Goal: Task Accomplishment & Management: Manage account settings

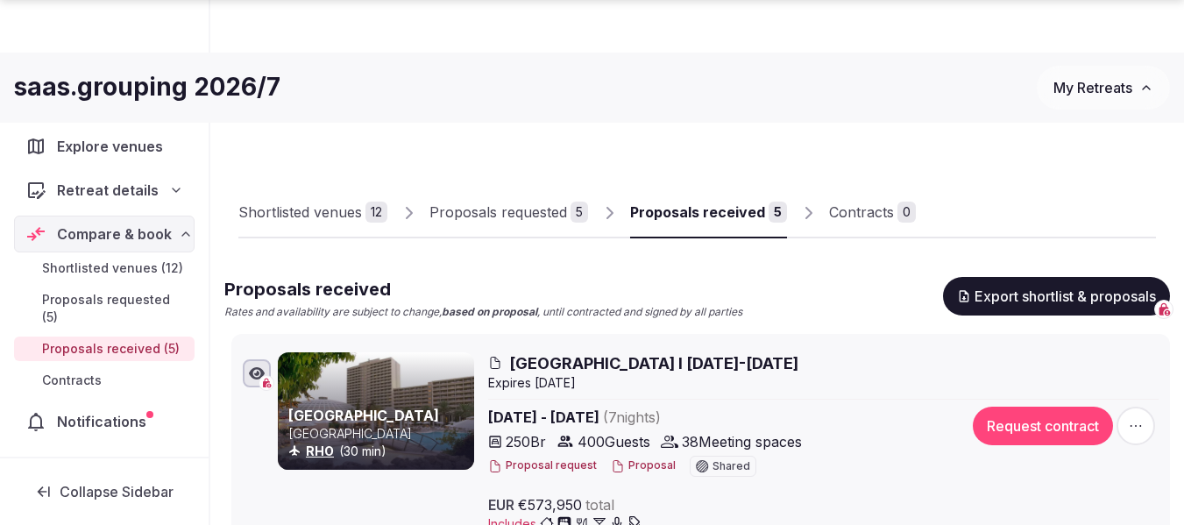
scroll to position [601, 0]
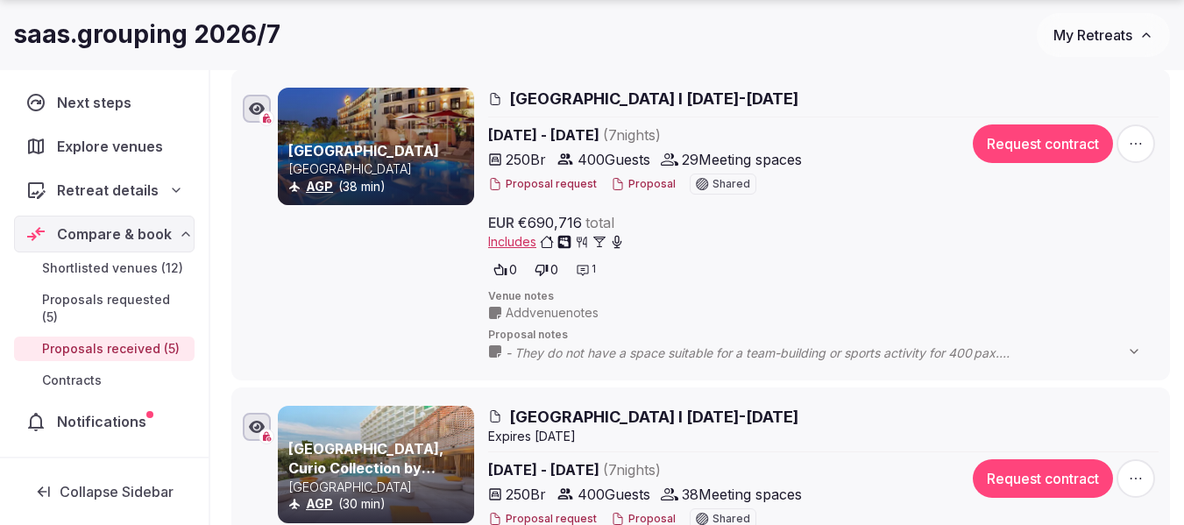
click at [1090, 36] on span "My Retreats" at bounding box center [1092, 35] width 79 height 18
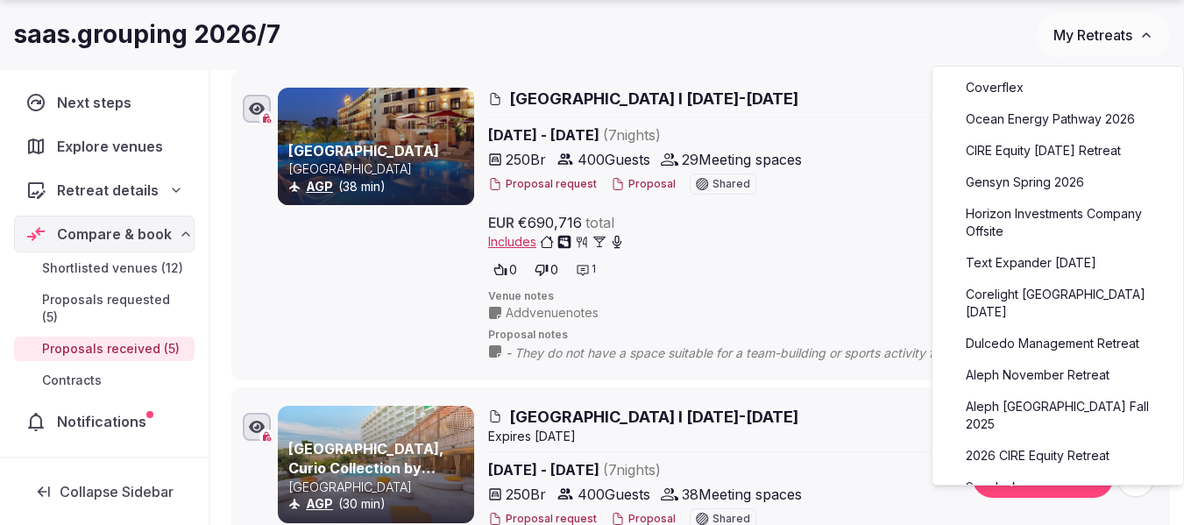
scroll to position [175, 0]
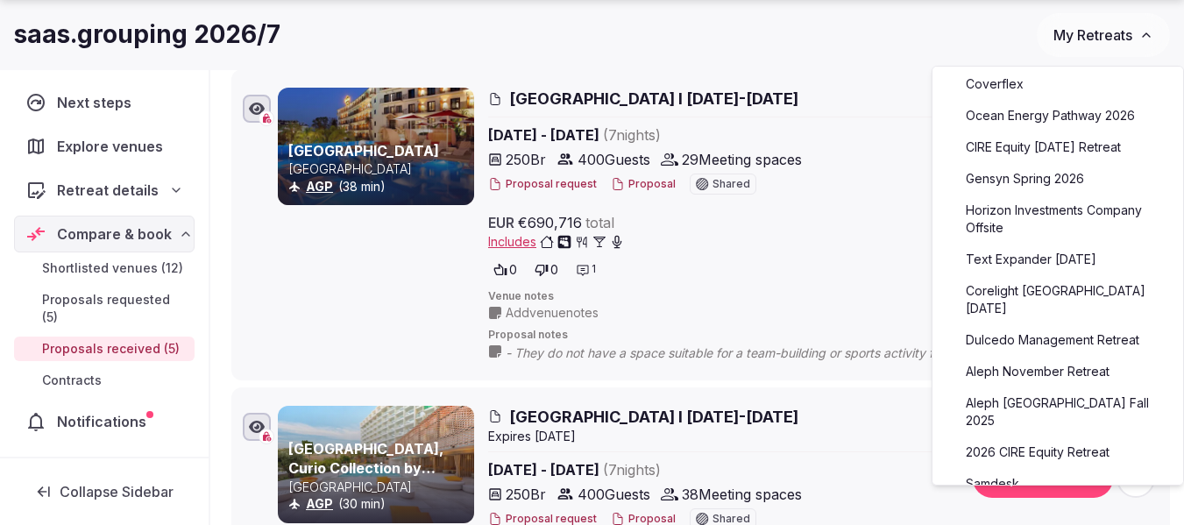
drag, startPoint x: 1044, startPoint y: 359, endPoint x: 1026, endPoint y: 359, distance: 17.5
click at [1044, 359] on link "Aleph November Retreat" at bounding box center [1058, 372] width 216 height 28
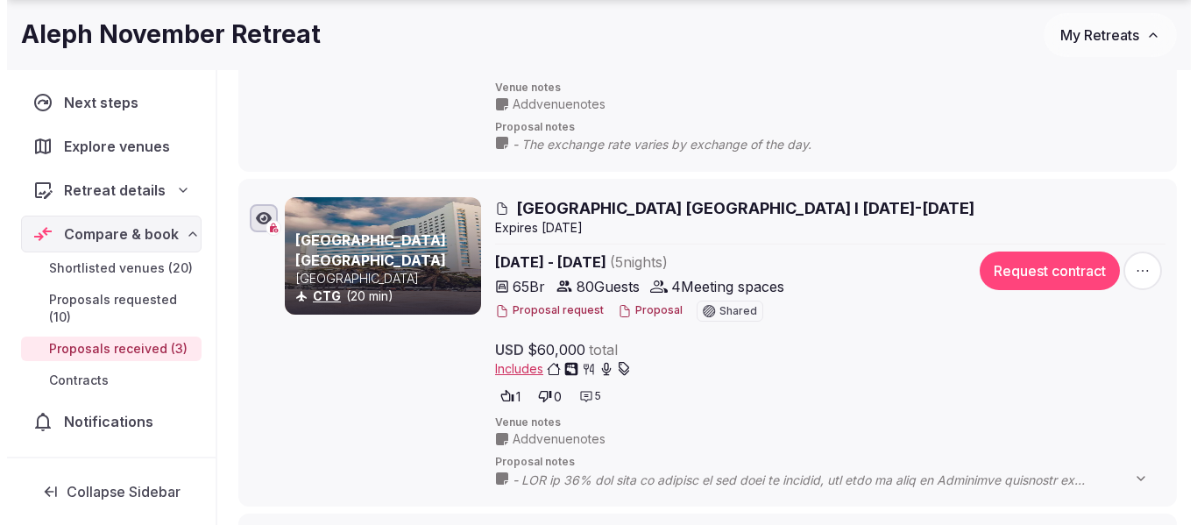
scroll to position [526, 0]
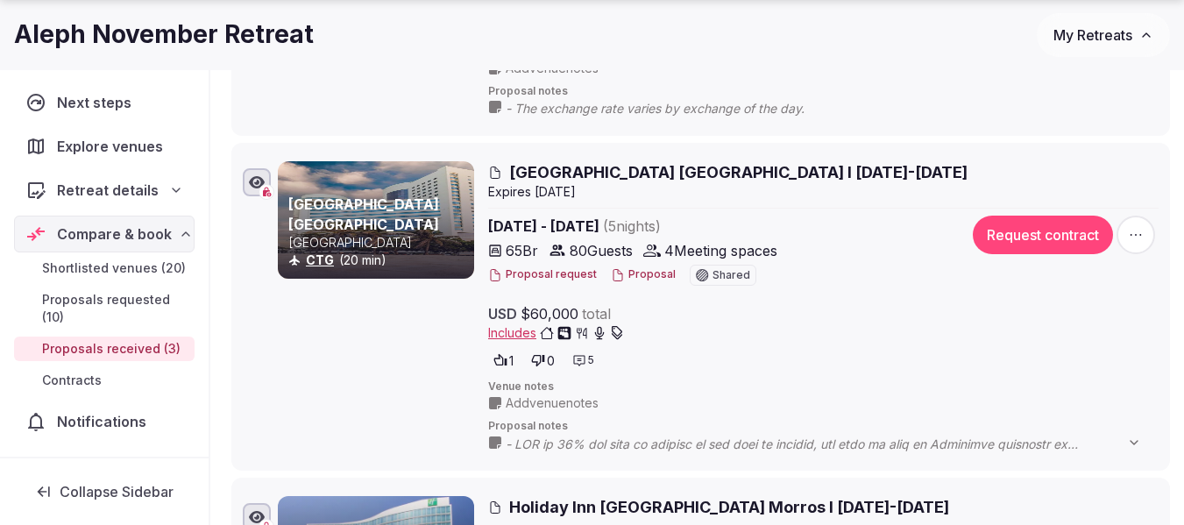
click at [635, 272] on button "Proposal" at bounding box center [643, 274] width 65 height 15
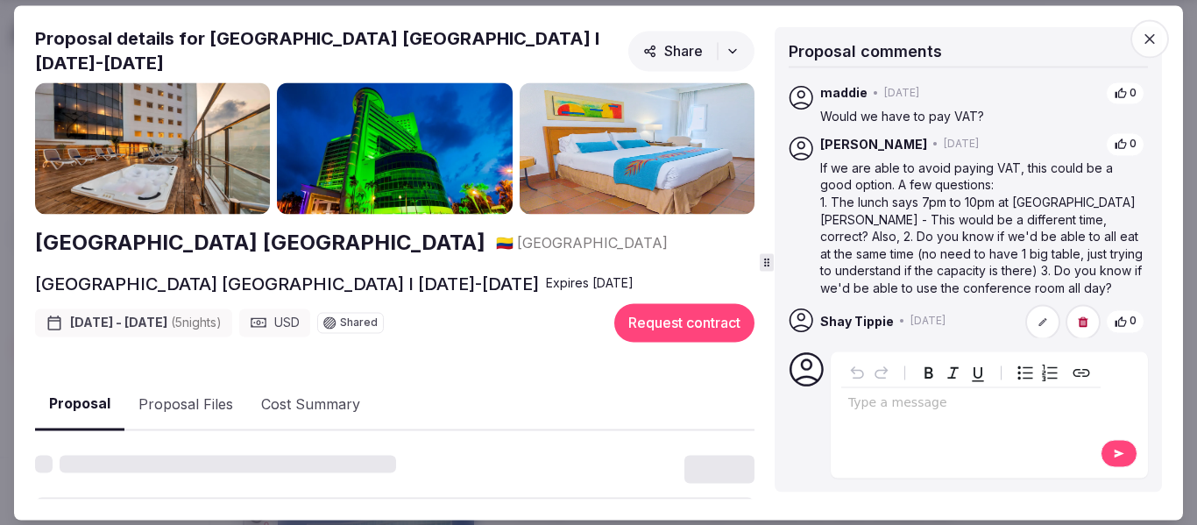
scroll to position [650, 0]
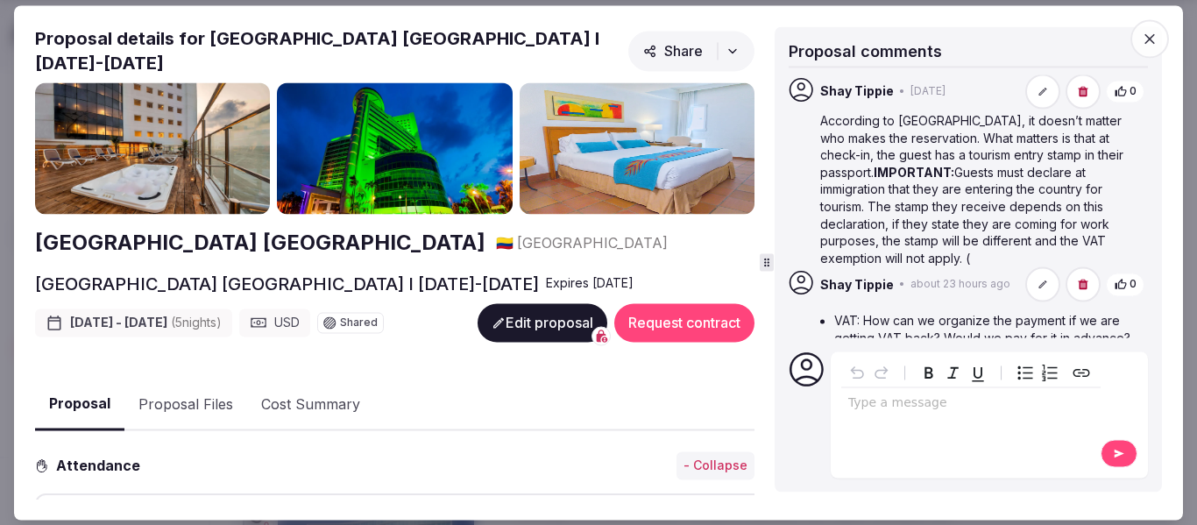
click at [214, 384] on button "Proposal Files" at bounding box center [185, 404] width 123 height 51
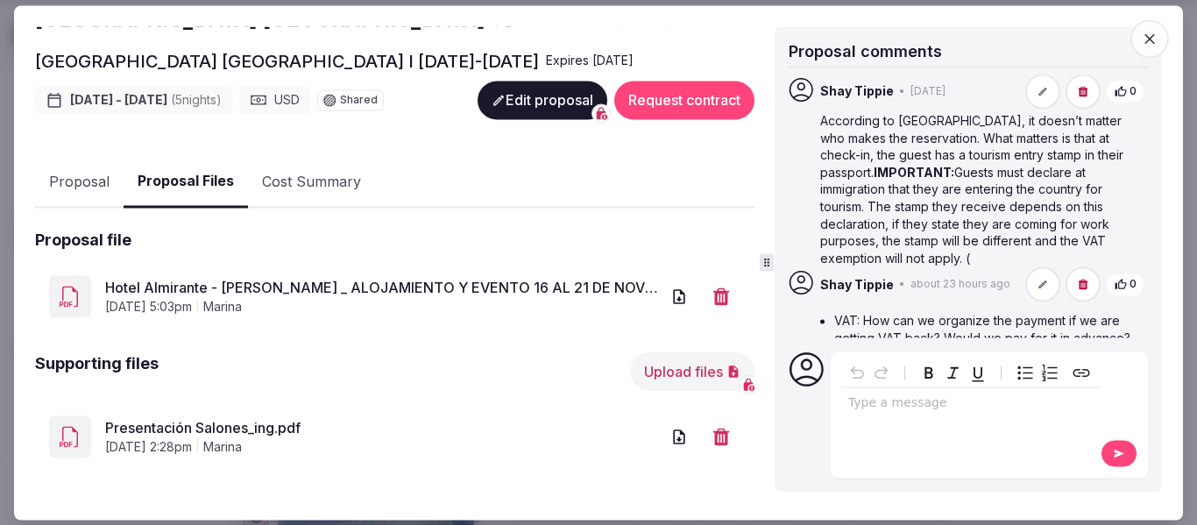
scroll to position [232, 0]
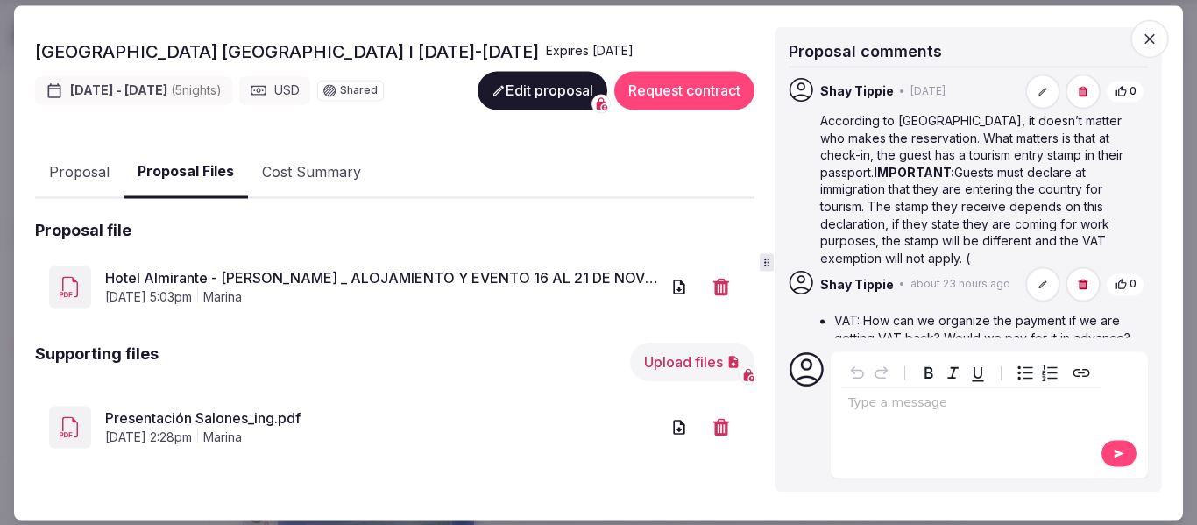
click at [214, 408] on link "Presentación Salones_ing.pdf" at bounding box center [382, 418] width 555 height 21
click at [662, 344] on button "Upload files" at bounding box center [692, 363] width 124 height 39
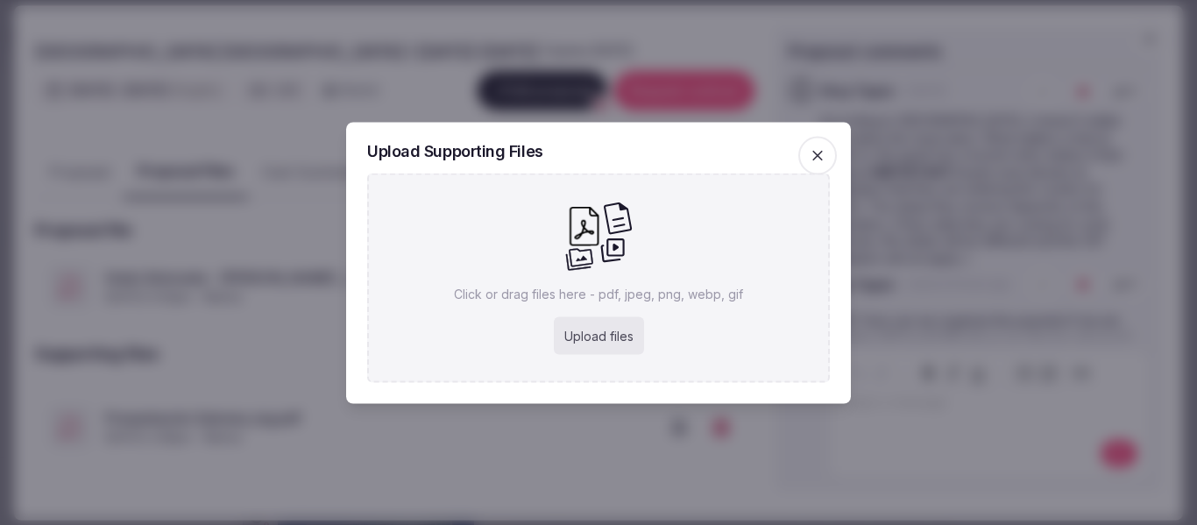
click at [589, 341] on div "Upload files" at bounding box center [599, 335] width 90 height 39
type input "**********"
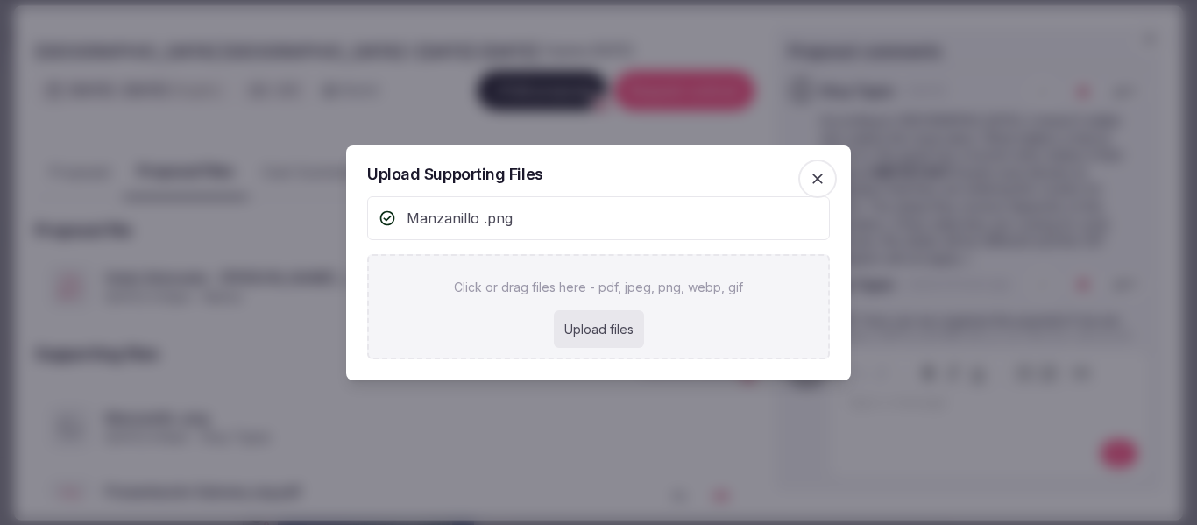
click at [825, 176] on icon "button" at bounding box center [818, 179] width 18 height 18
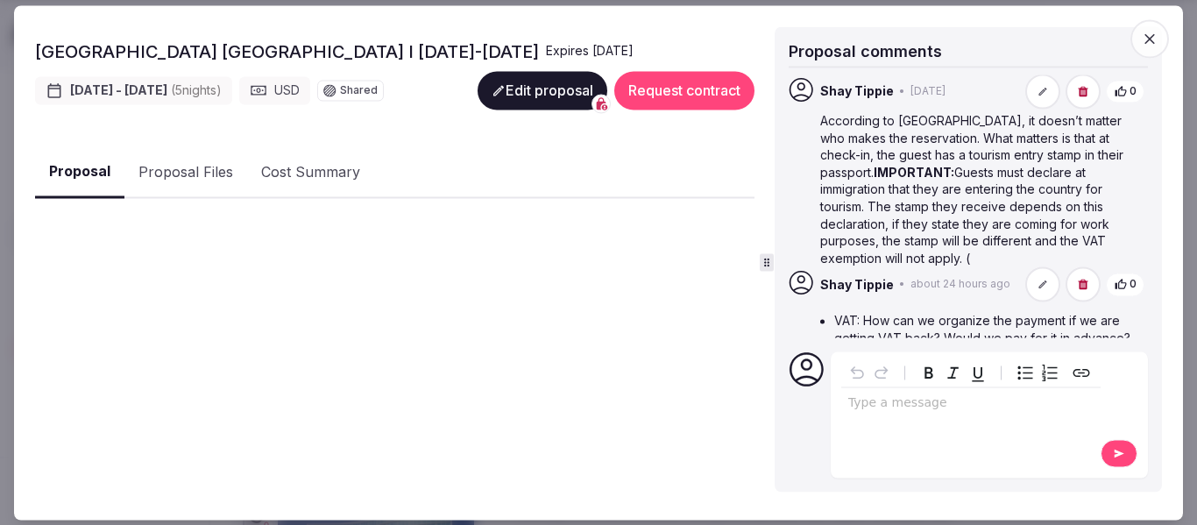
click at [67, 159] on button "Proposal" at bounding box center [79, 173] width 89 height 52
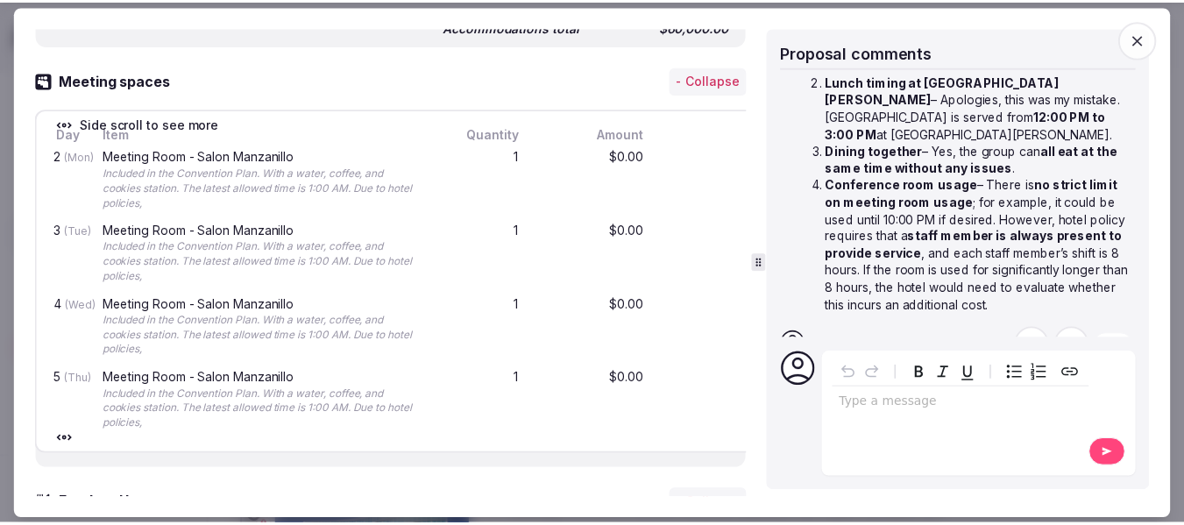
scroll to position [438, 0]
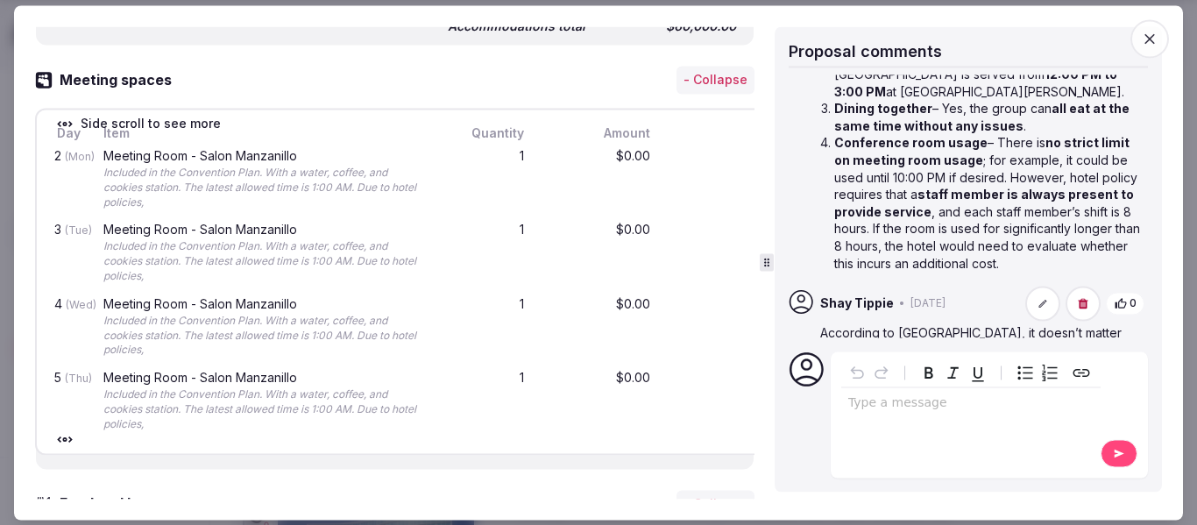
click at [1137, 39] on span "button" at bounding box center [1149, 38] width 39 height 39
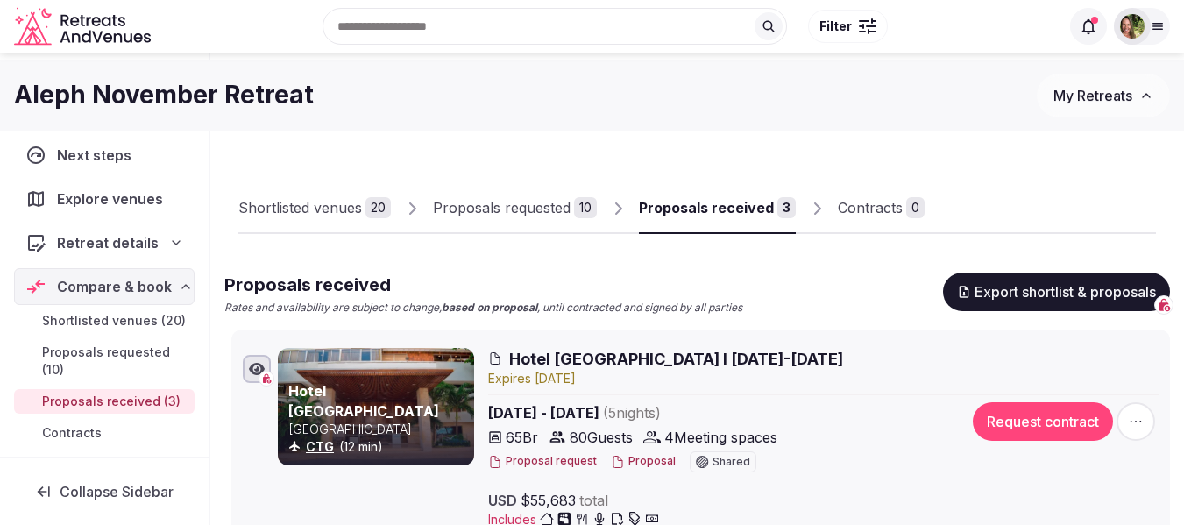
scroll to position [0, 0]
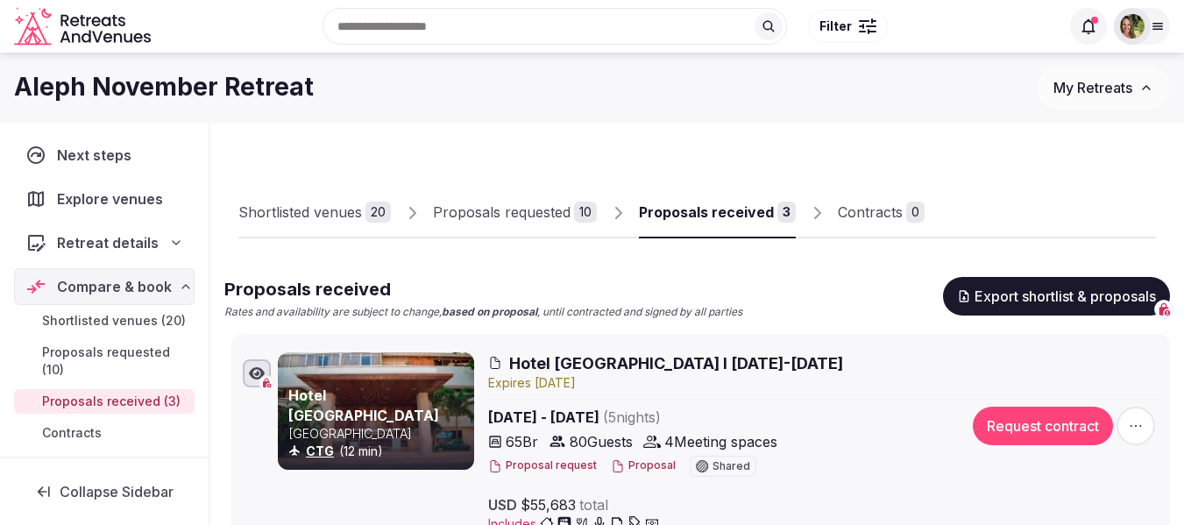
click at [1095, 82] on span "My Retreats" at bounding box center [1092, 88] width 79 height 18
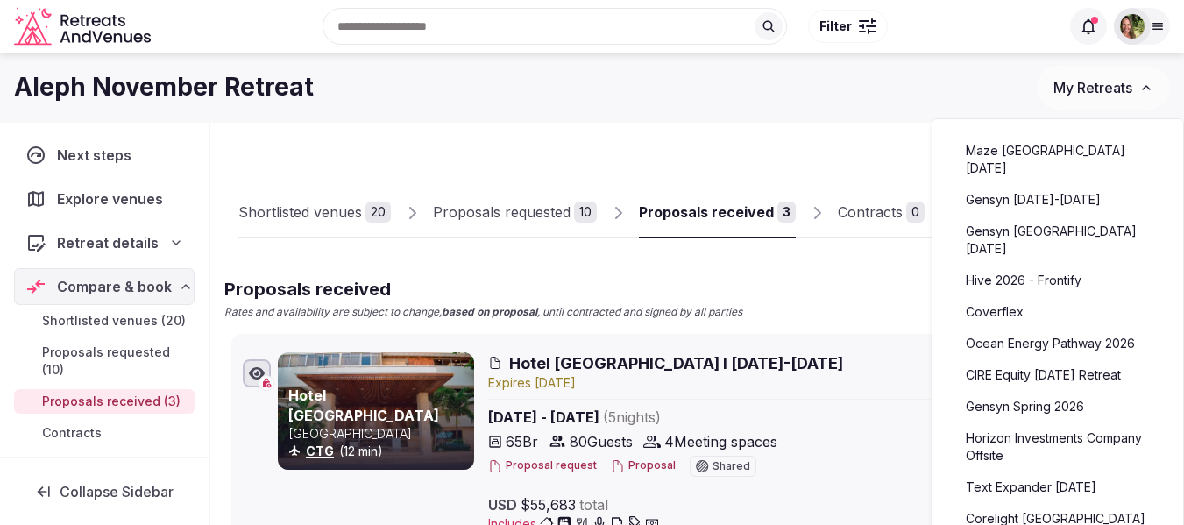
click at [1058, 361] on link "CIRE Equity [DATE] Retreat" at bounding box center [1058, 375] width 216 height 28
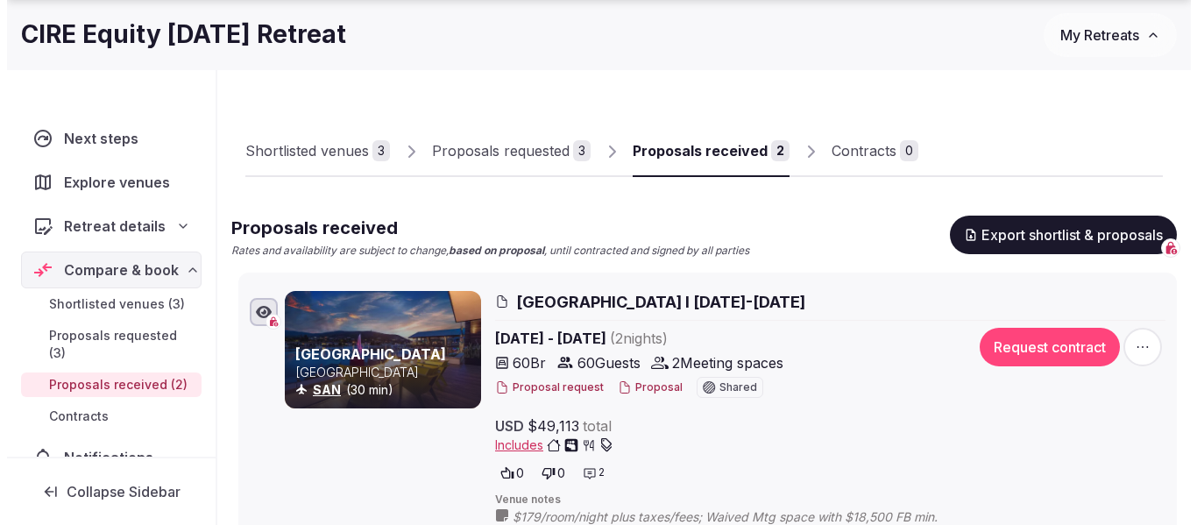
scroll to position [88, 0]
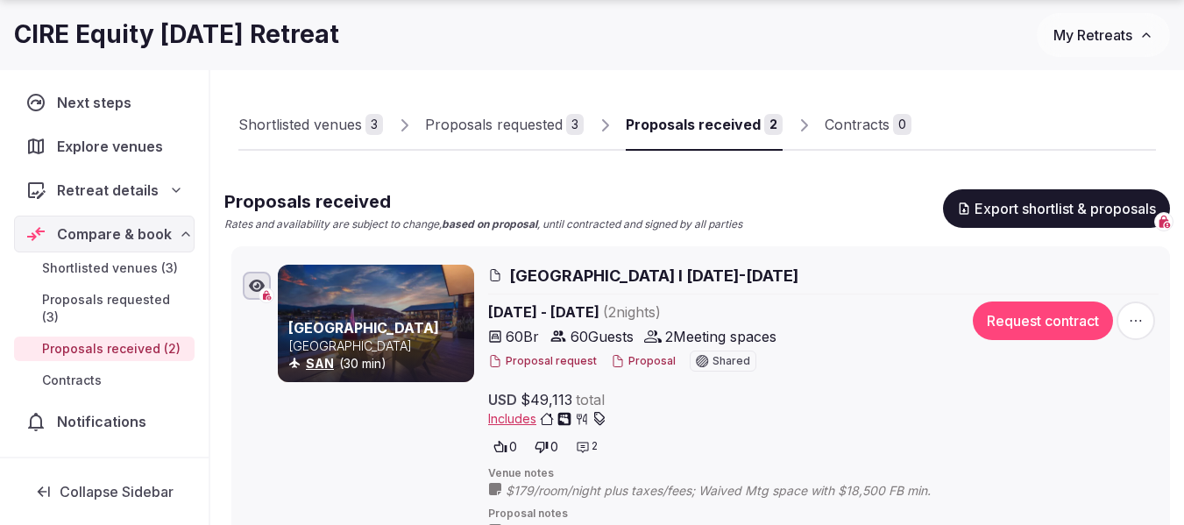
click at [634, 364] on button "Proposal" at bounding box center [643, 361] width 65 height 15
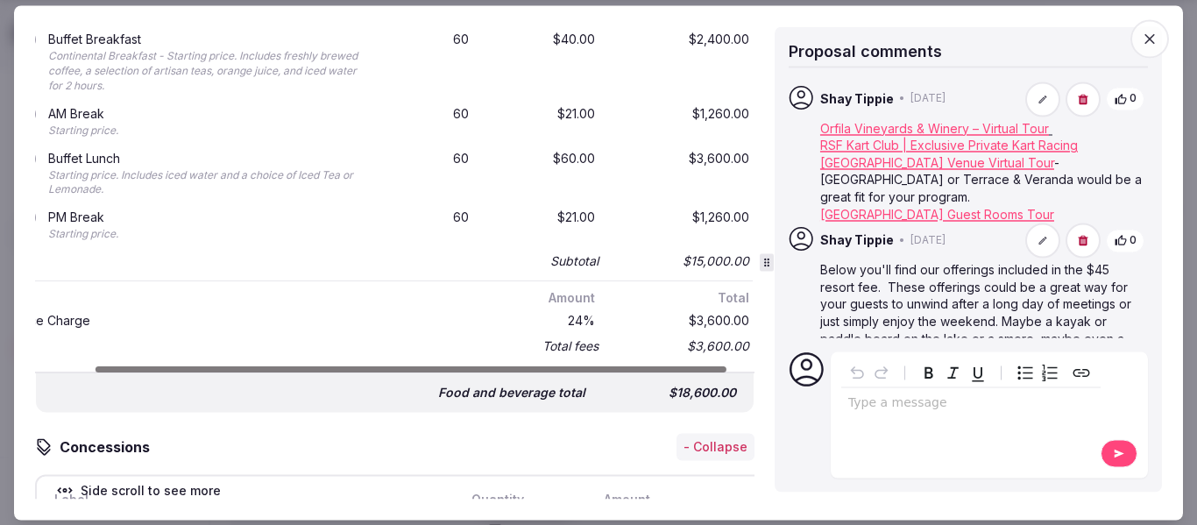
scroll to position [0, 0]
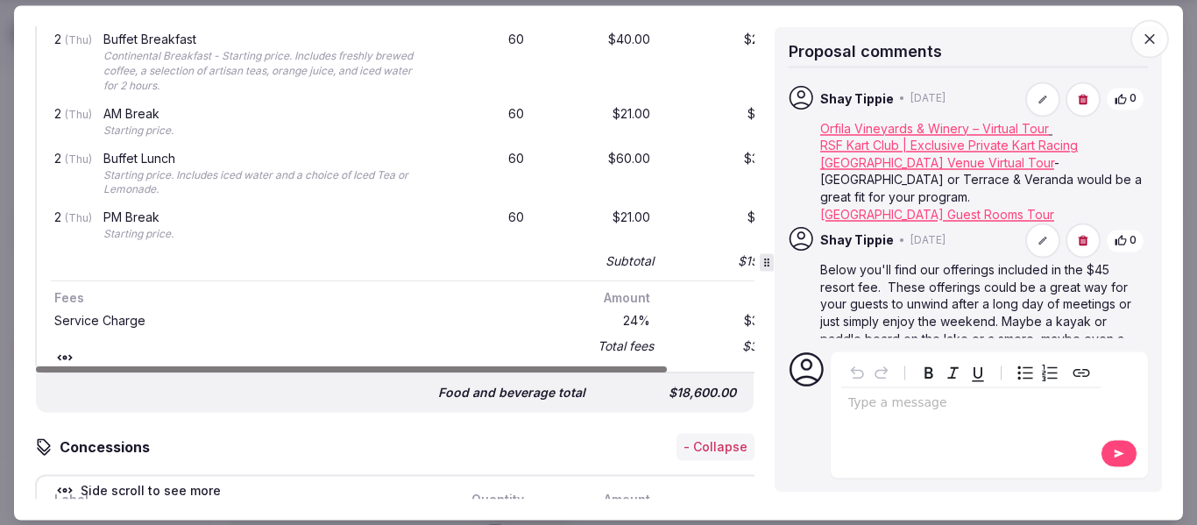
drag, startPoint x: 645, startPoint y: 373, endPoint x: 536, endPoint y: 365, distance: 109.0
click at [536, 367] on div at bounding box center [351, 370] width 631 height 6
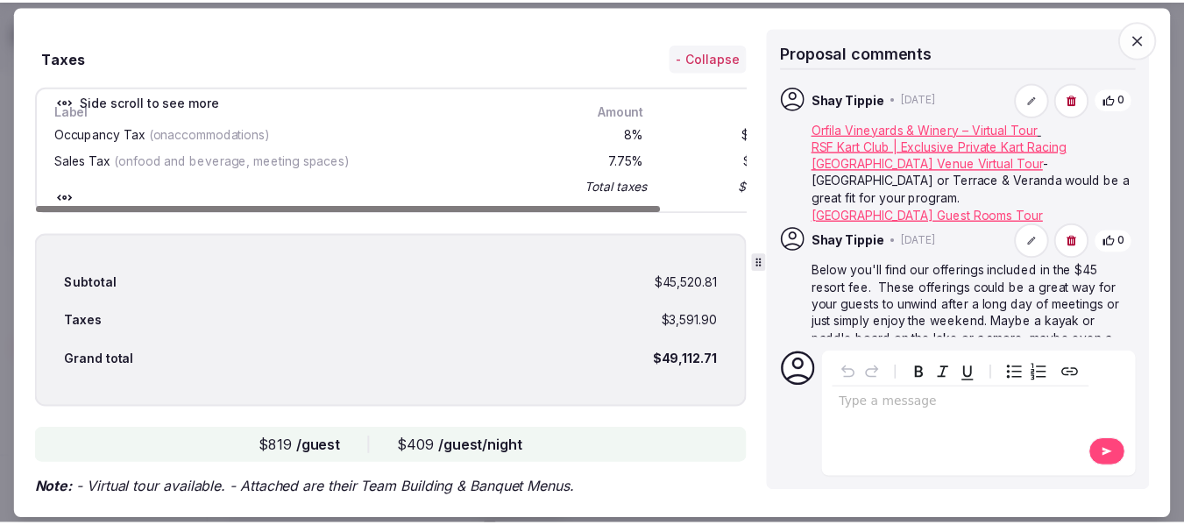
scroll to position [2419, 0]
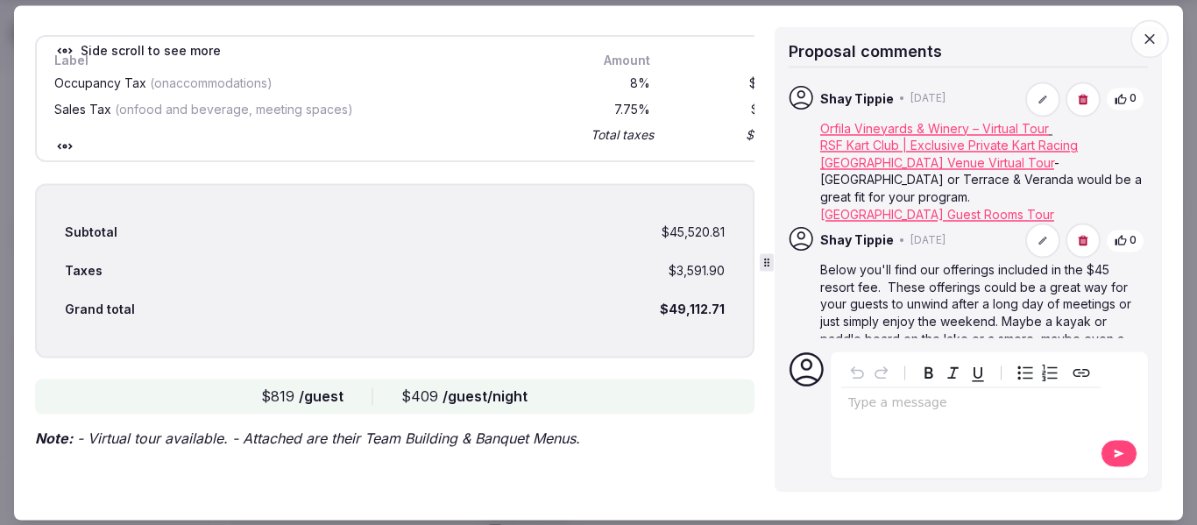
click at [1149, 37] on icon "button" at bounding box center [1149, 38] width 11 height 11
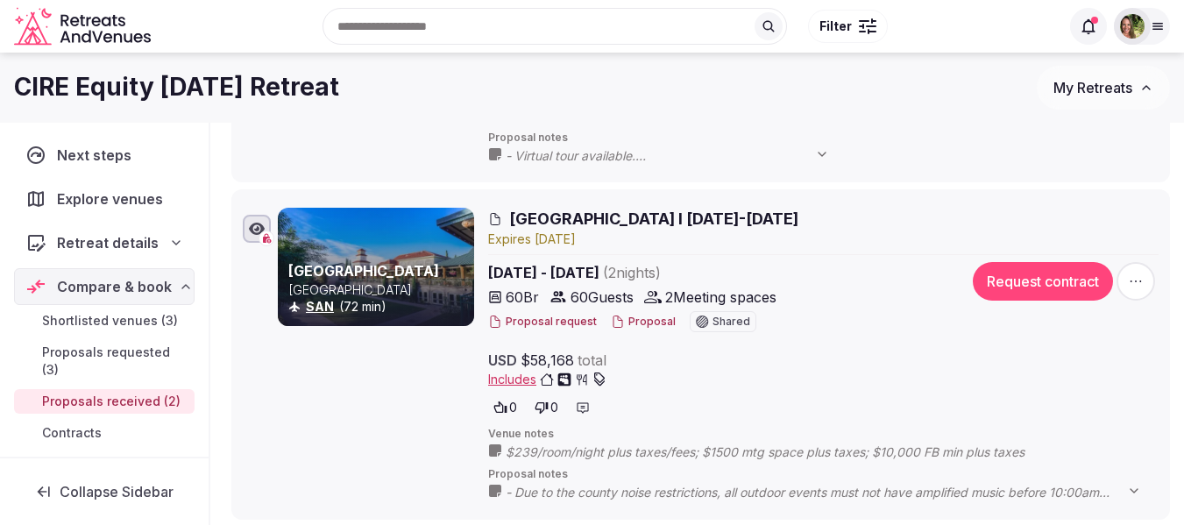
scroll to position [448, 0]
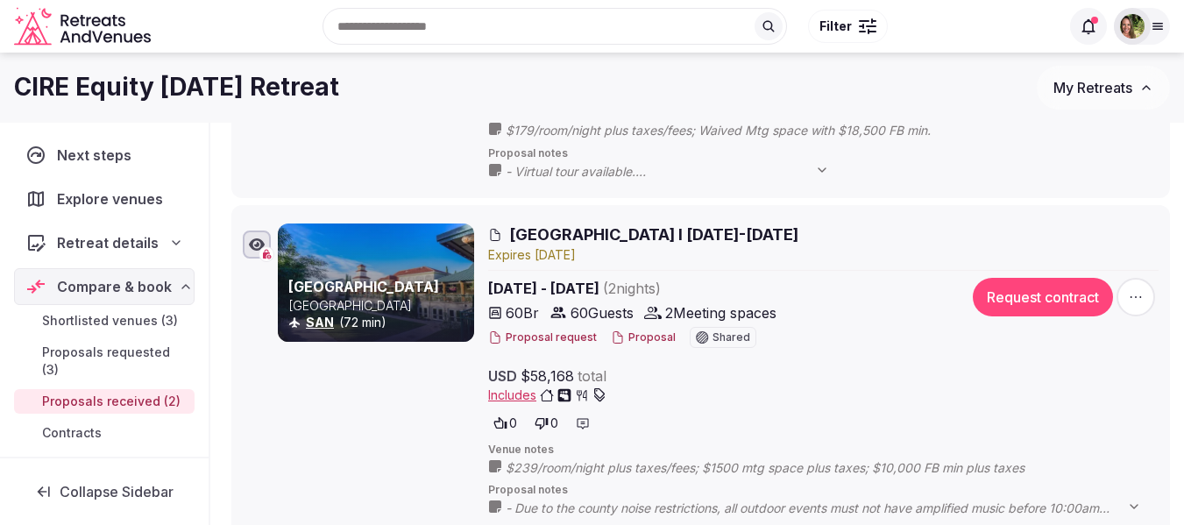
click at [1138, 302] on icon "button" at bounding box center [1136, 297] width 18 height 18
click at [1092, 197] on button "Decline Proposal" at bounding box center [1093, 191] width 150 height 28
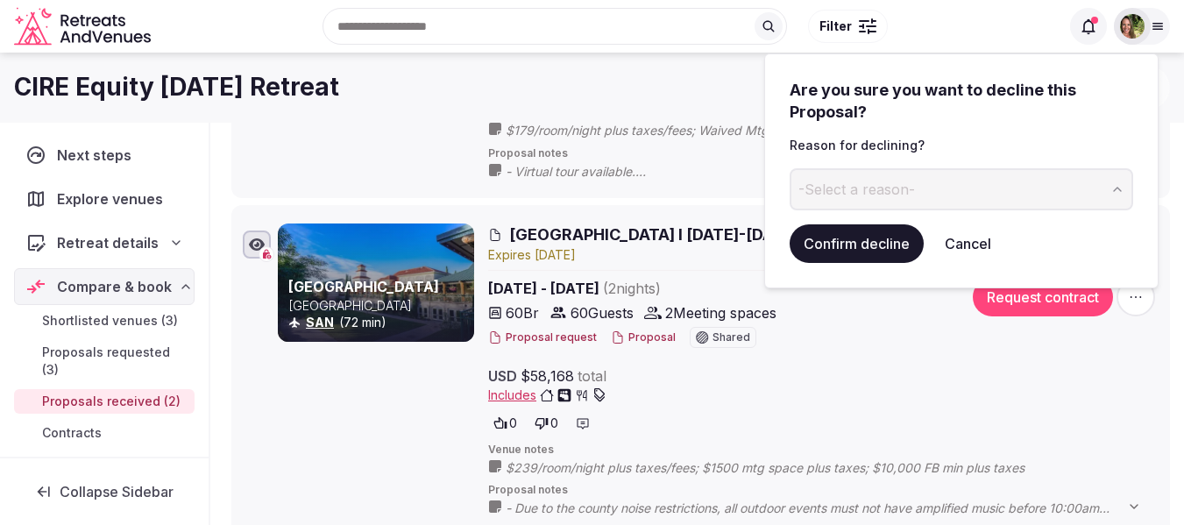
click at [901, 185] on span "-Select a reason-" at bounding box center [856, 189] width 117 height 19
click at [846, 237] on button "Confirm decline" at bounding box center [857, 243] width 134 height 39
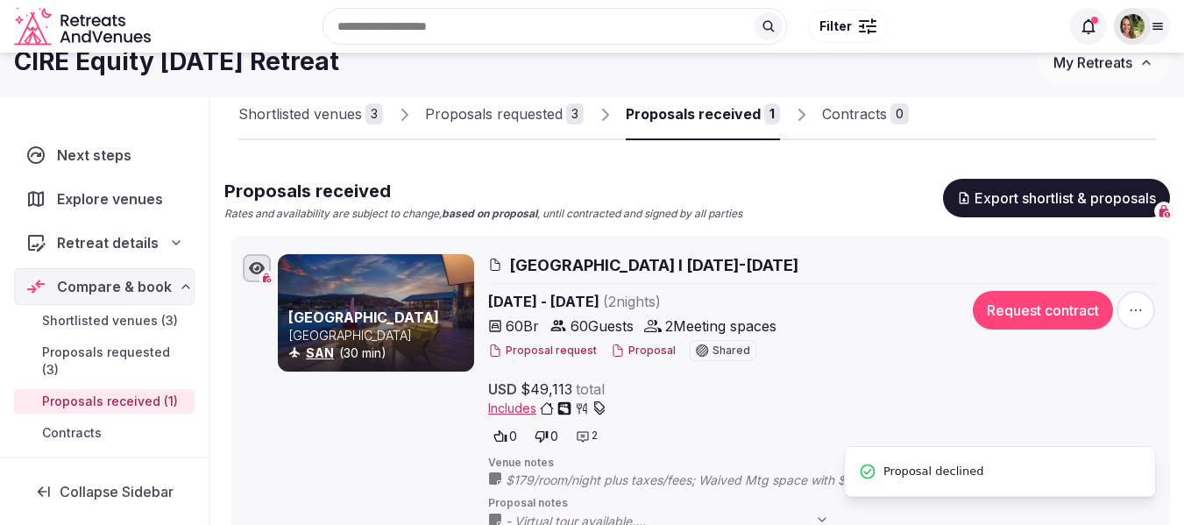
scroll to position [0, 0]
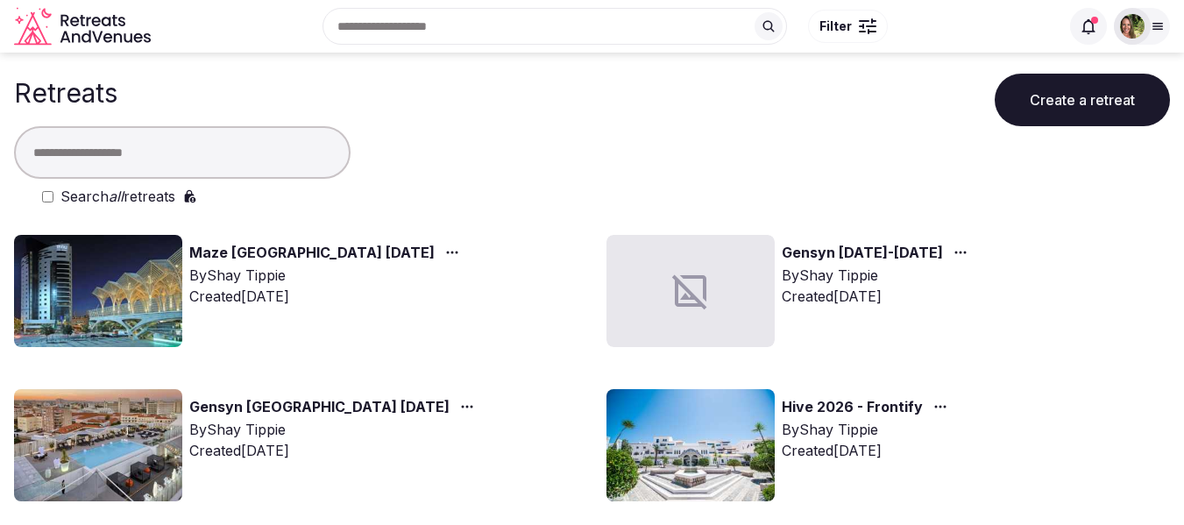
click at [191, 167] on input "text" at bounding box center [182, 152] width 336 height 53
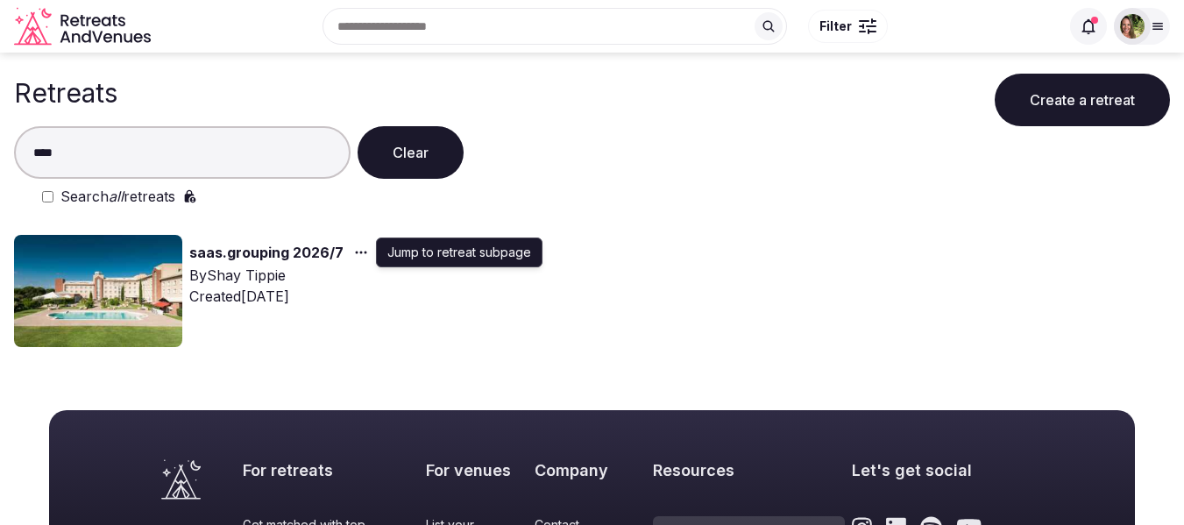
type input "****"
click at [354, 249] on icon "button" at bounding box center [361, 252] width 14 height 14
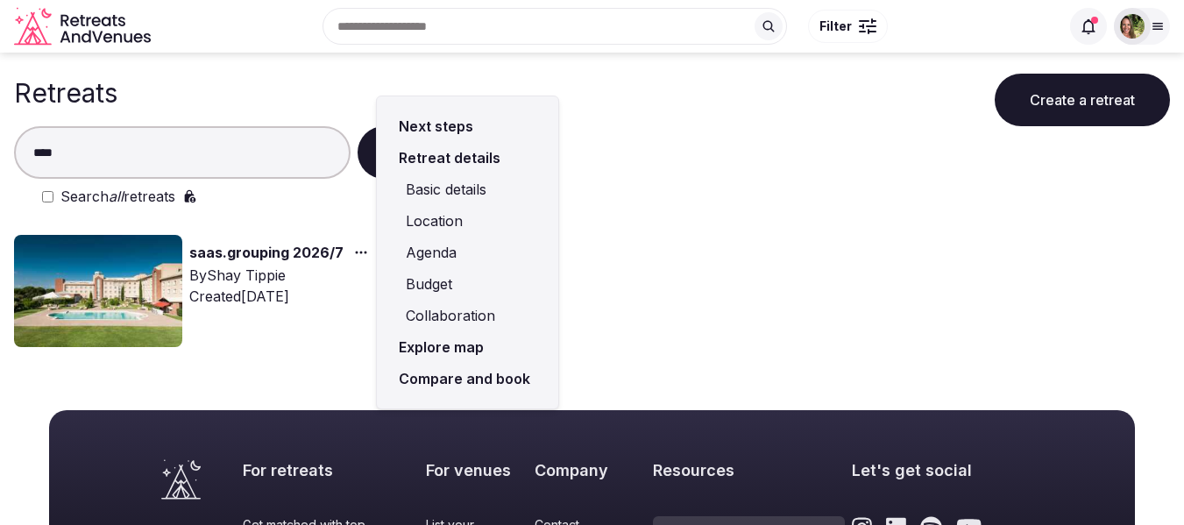
click at [445, 384] on link "Compare and book" at bounding box center [467, 379] width 153 height 32
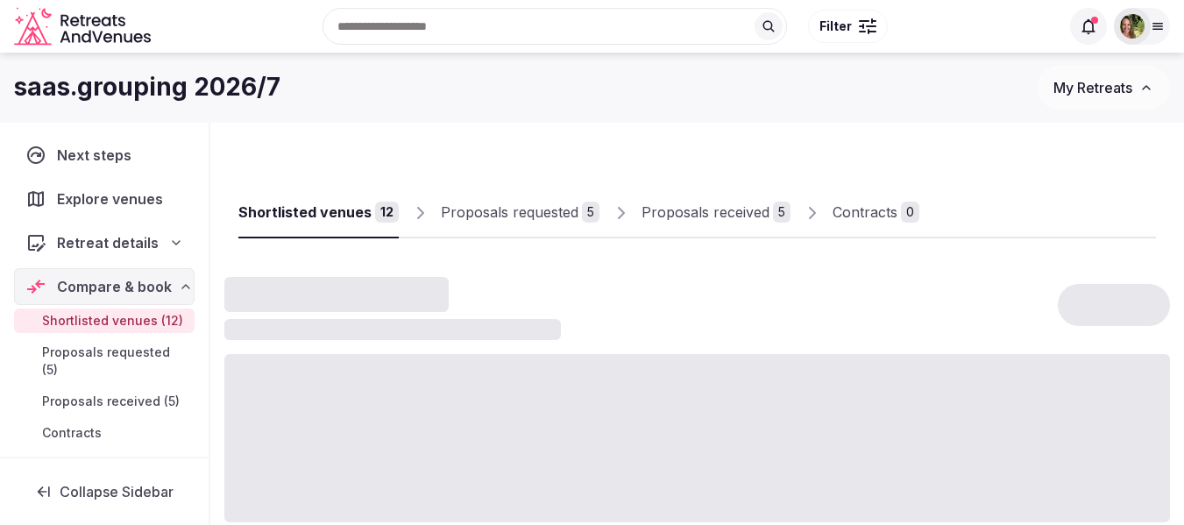
click at [484, 210] on div "Proposals requested" at bounding box center [510, 212] width 138 height 21
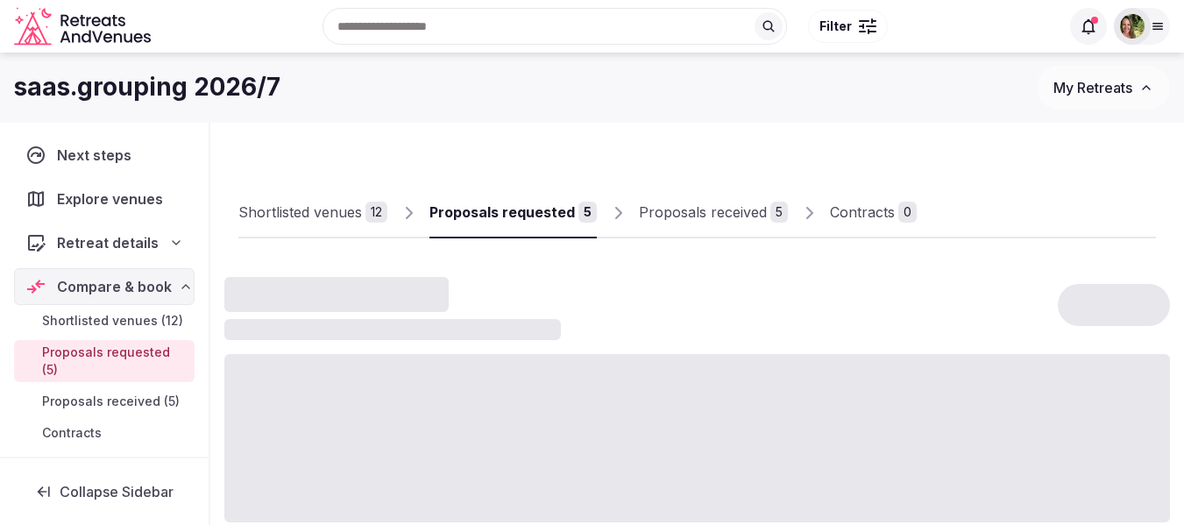
click at [686, 216] on div "Proposals received" at bounding box center [703, 212] width 128 height 21
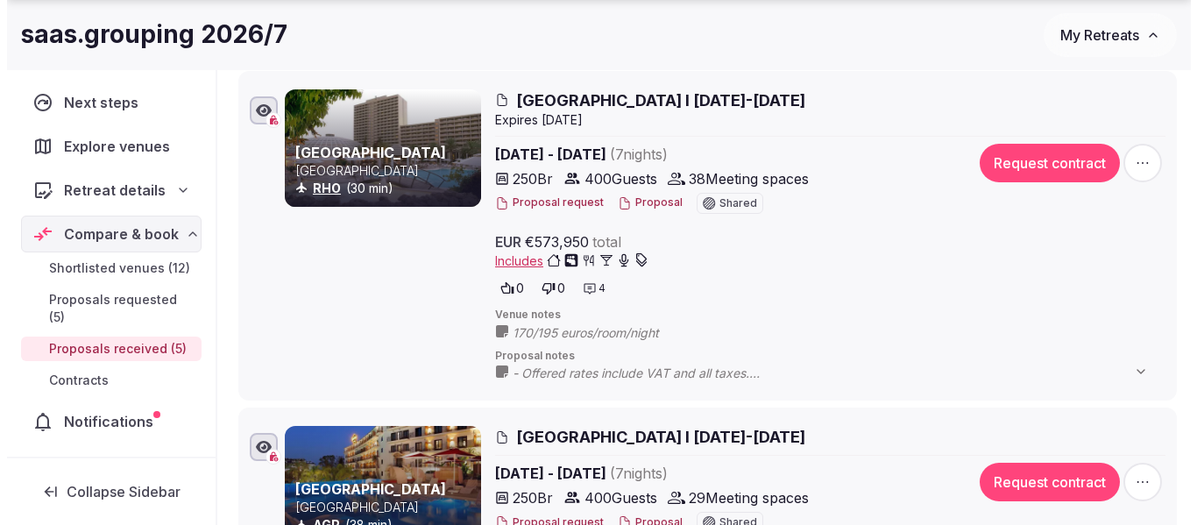
scroll to position [526, 0]
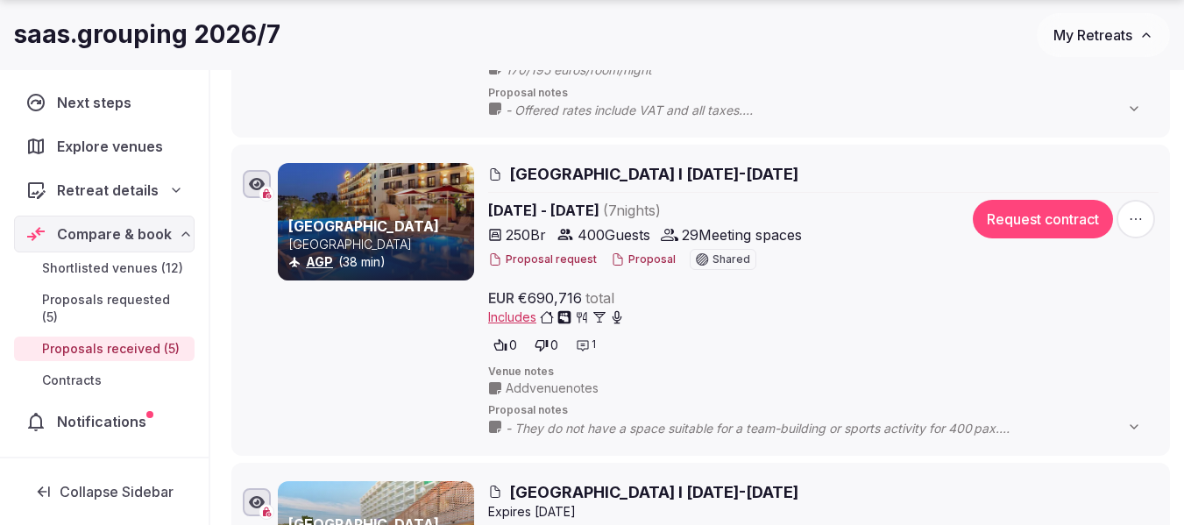
click at [639, 260] on button "Proposal" at bounding box center [643, 259] width 65 height 15
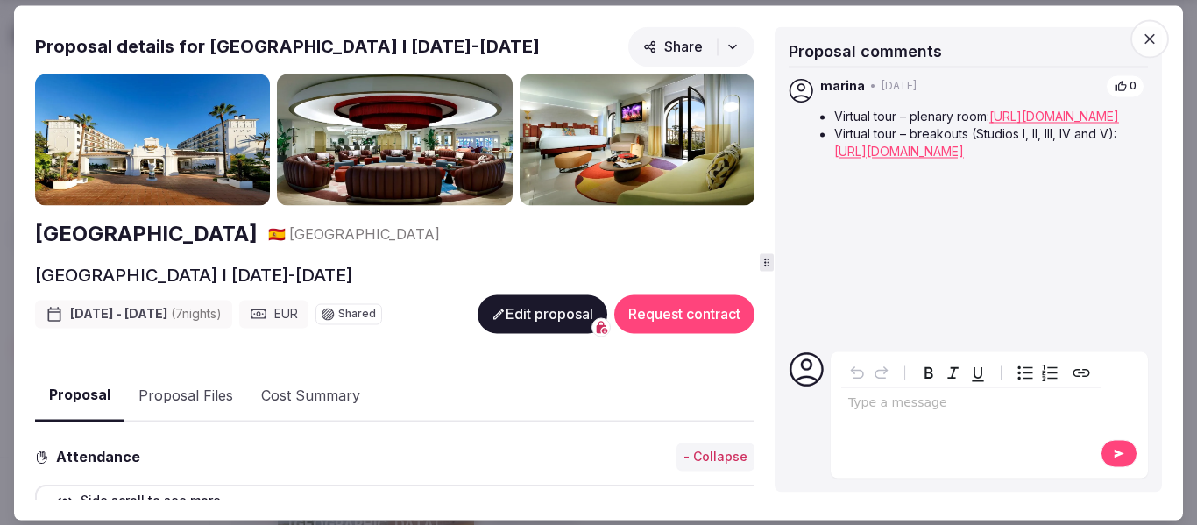
click at [168, 396] on button "Proposal Files" at bounding box center [185, 396] width 123 height 51
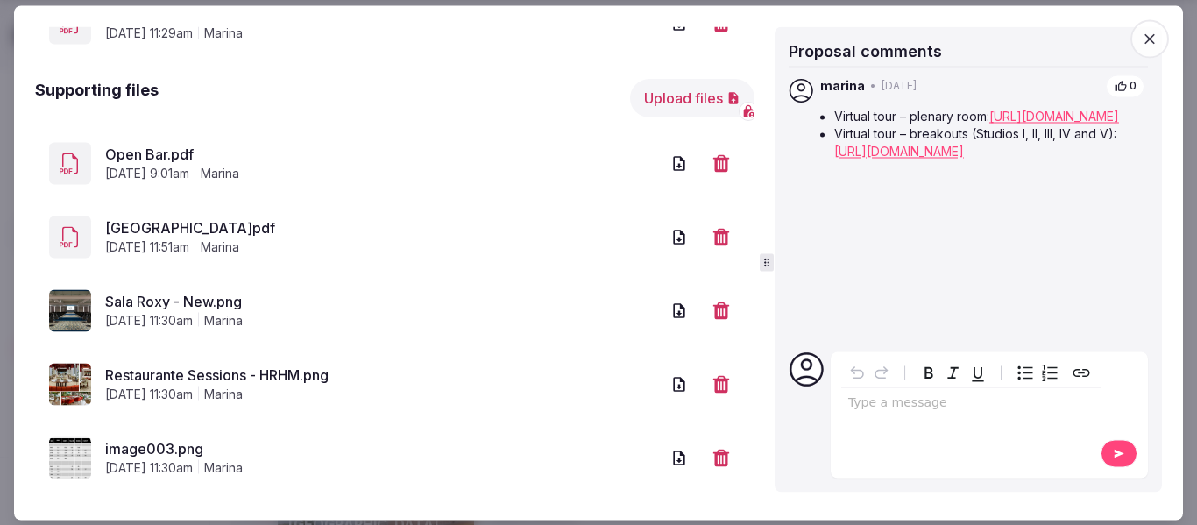
scroll to position [328, 0]
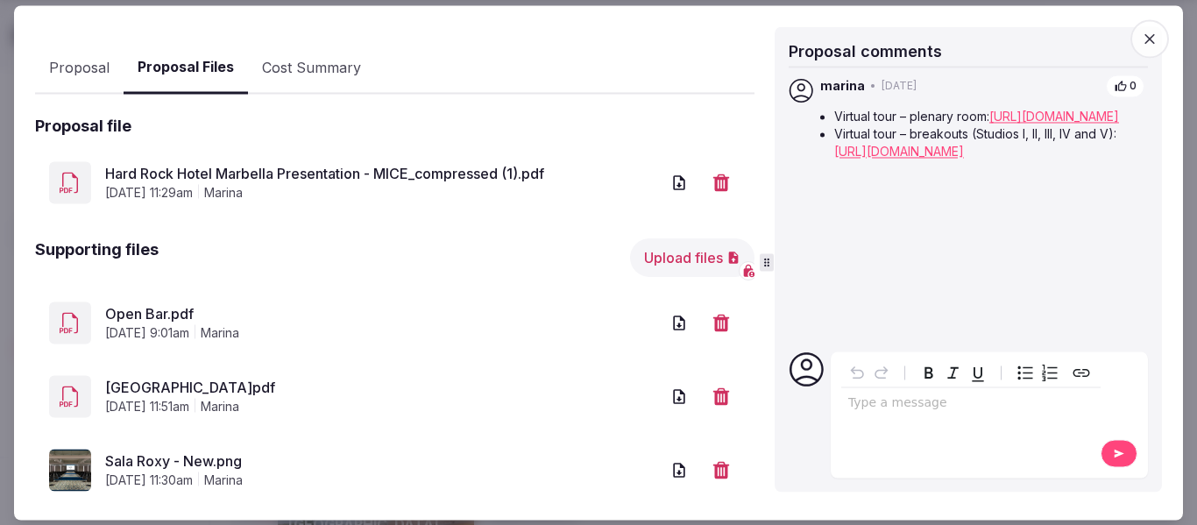
click at [669, 255] on button "Upload files" at bounding box center [692, 258] width 124 height 39
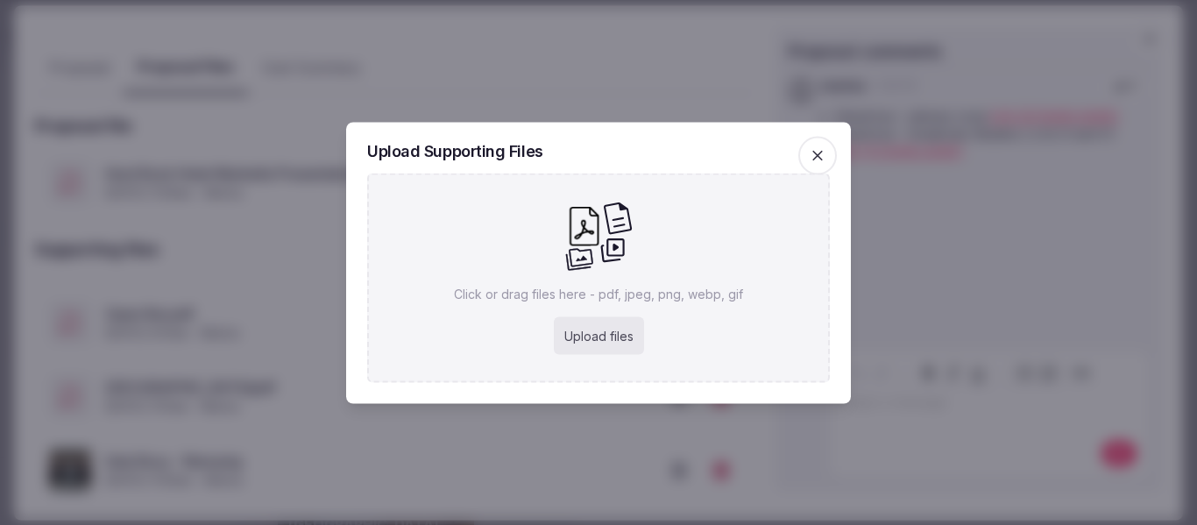
click at [594, 336] on div "Upload files" at bounding box center [599, 335] width 90 height 39
type input "**********"
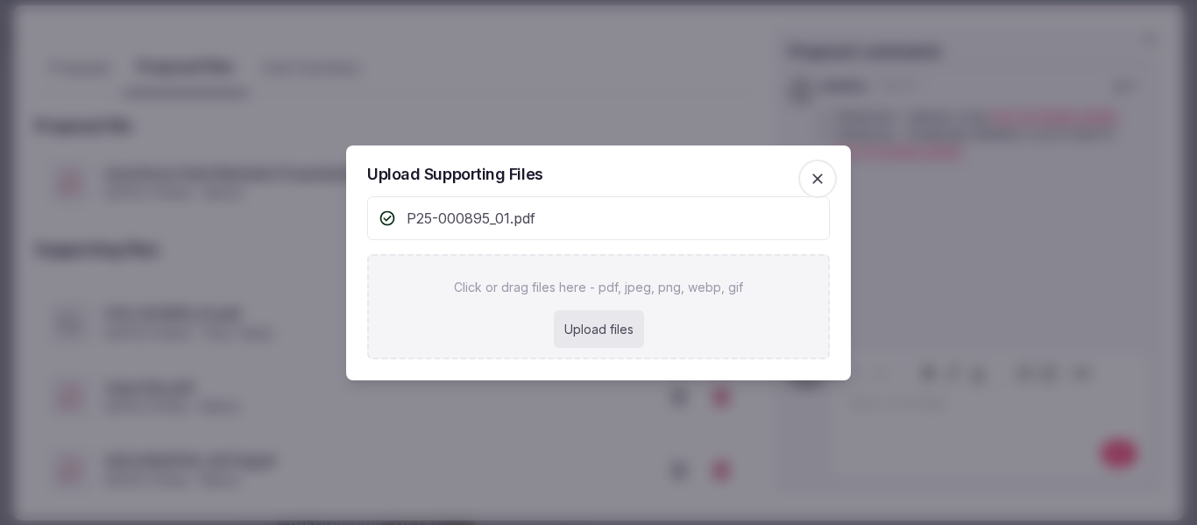
click at [813, 176] on icon "button" at bounding box center [818, 179] width 18 height 18
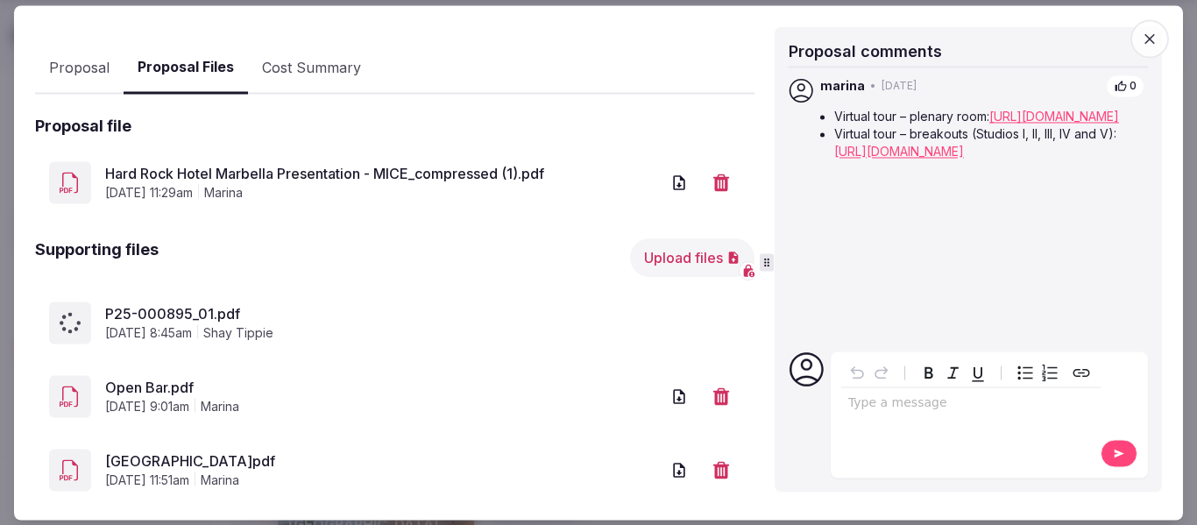
click at [648, 308] on span "P25-000895_01.pdf" at bounding box center [422, 314] width 635 height 21
click at [713, 318] on icon "button" at bounding box center [721, 324] width 16 height 18
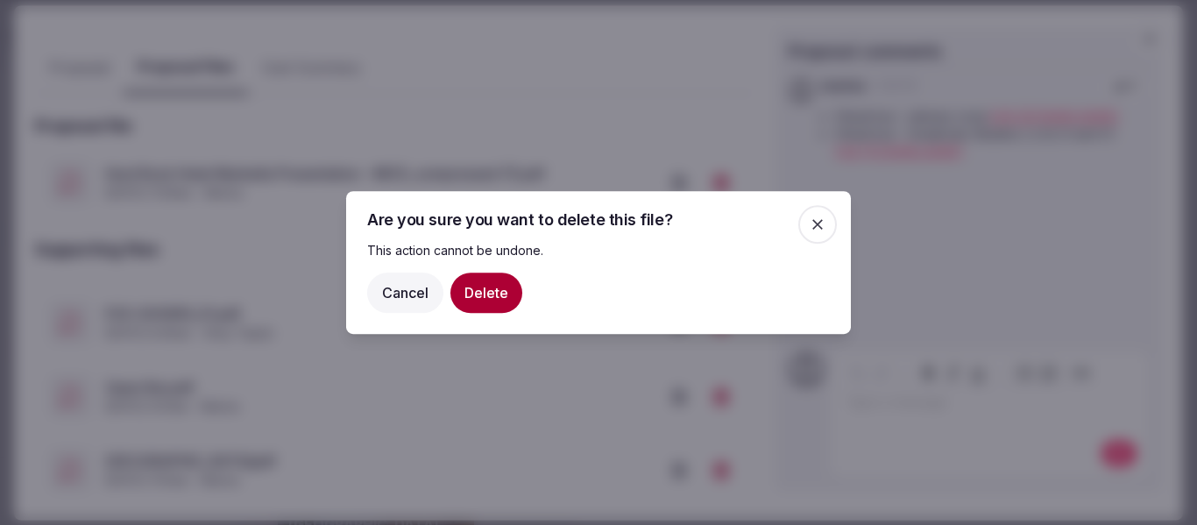
click at [475, 289] on button "Delete" at bounding box center [486, 293] width 72 height 40
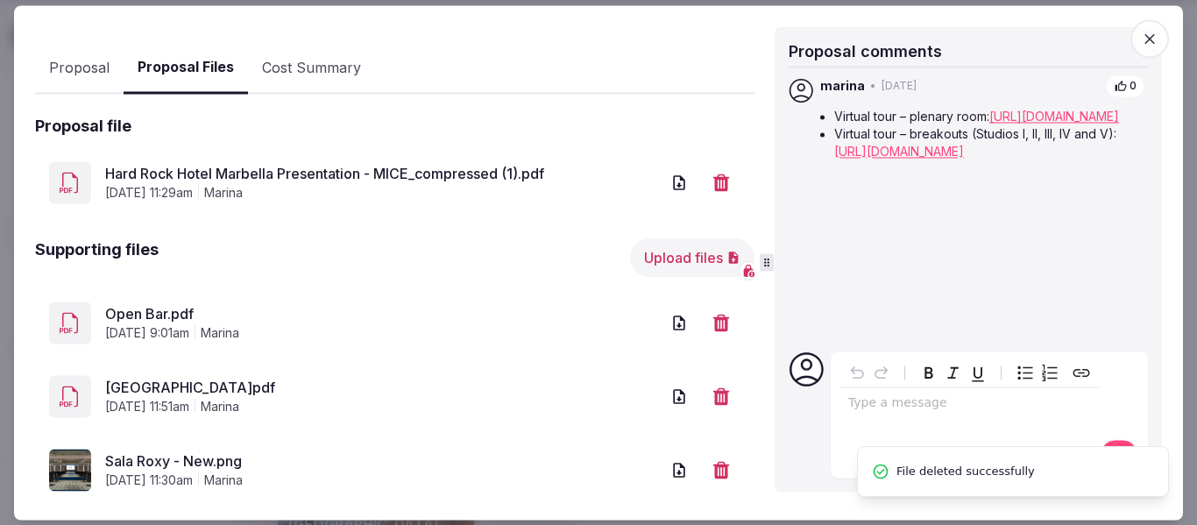
click at [684, 253] on button "Upload files" at bounding box center [692, 258] width 124 height 39
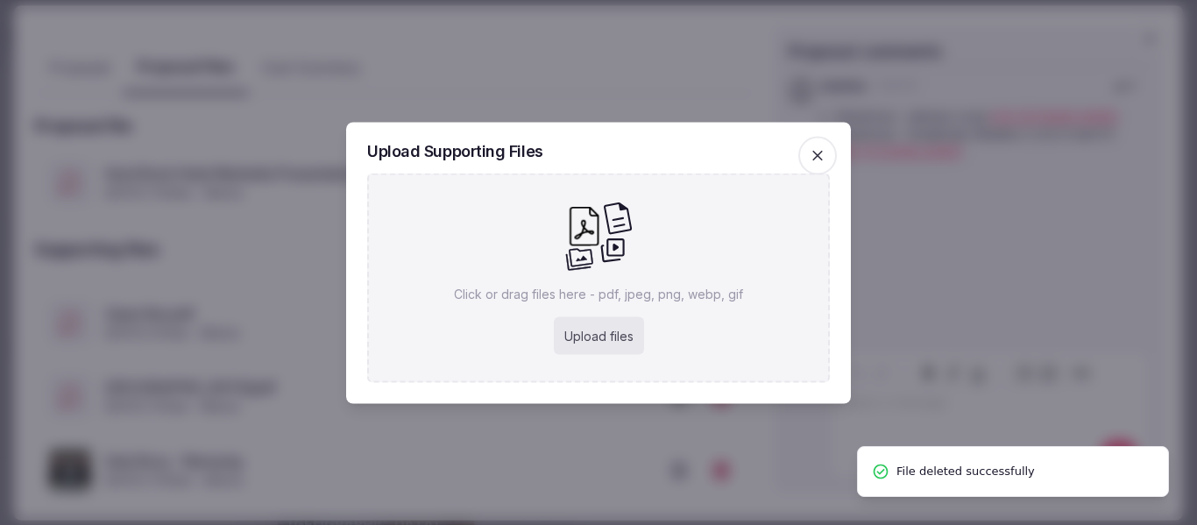
click at [605, 249] on icon at bounding box center [598, 235] width 68 height 71
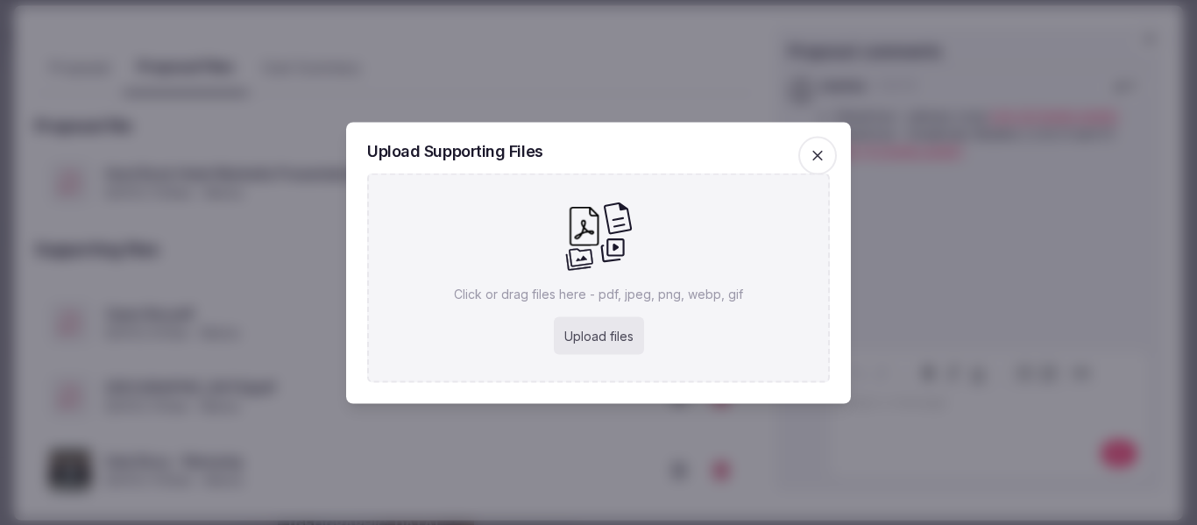
type input "**********"
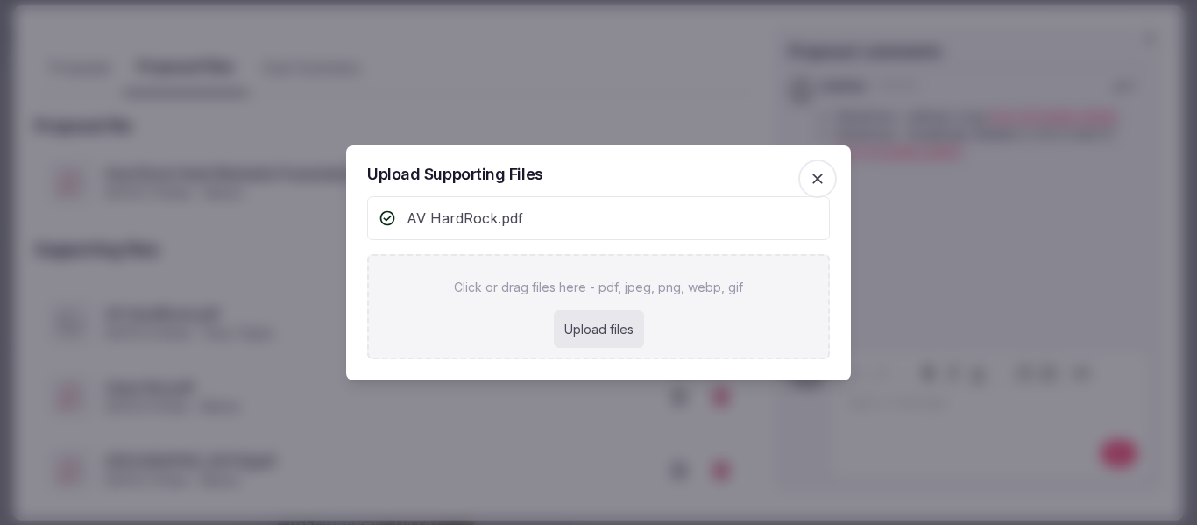
drag, startPoint x: 818, startPoint y: 174, endPoint x: 818, endPoint y: 197, distance: 22.8
click at [818, 174] on icon "button" at bounding box center [818, 179] width 18 height 18
